Goal: Task Accomplishment & Management: Use online tool/utility

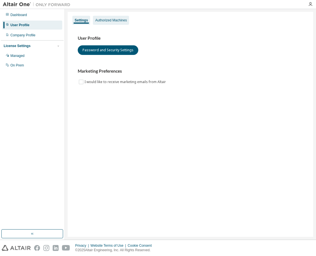
click at [111, 18] on div "Authorized Machines" at bounding box center [111, 20] width 36 height 9
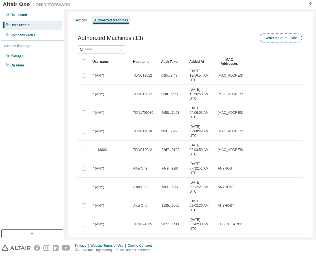
click at [272, 41] on button "Generate Auth Code" at bounding box center [281, 38] width 42 height 10
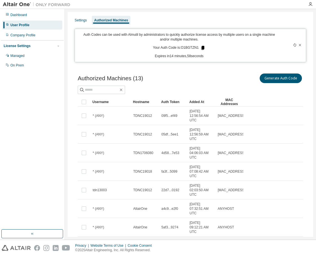
click at [202, 48] on icon at bounding box center [203, 48] width 3 height 4
click at [182, 58] on div "Auth Code copied to clipboard" at bounding box center [181, 57] width 45 height 6
click at [202, 47] on icon at bounding box center [203, 48] width 3 height 4
